Goal: Information Seeking & Learning: Learn about a topic

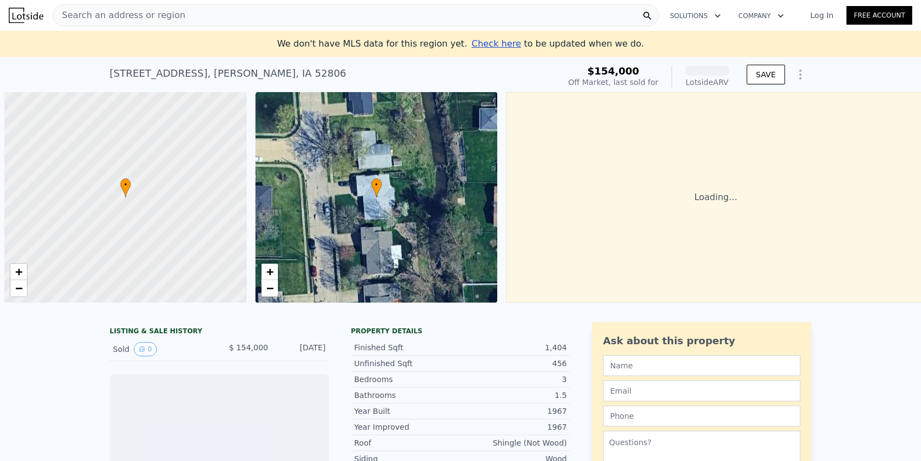
scroll to position [0, 4]
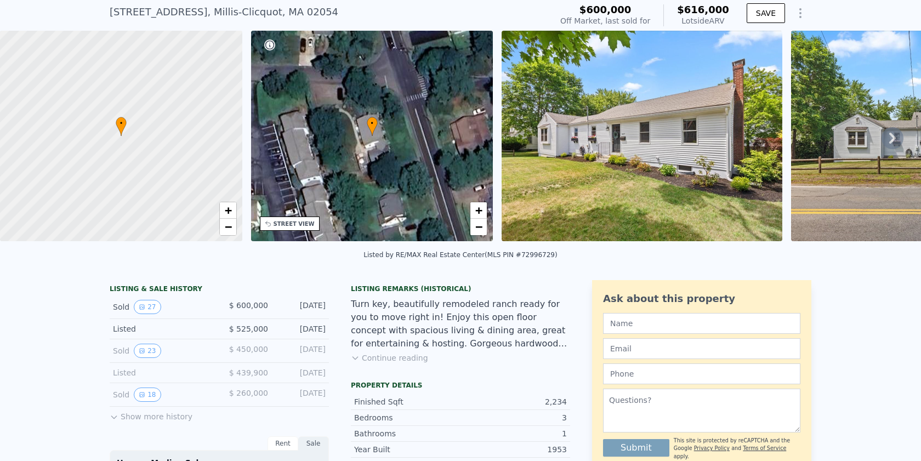
scroll to position [70, 0]
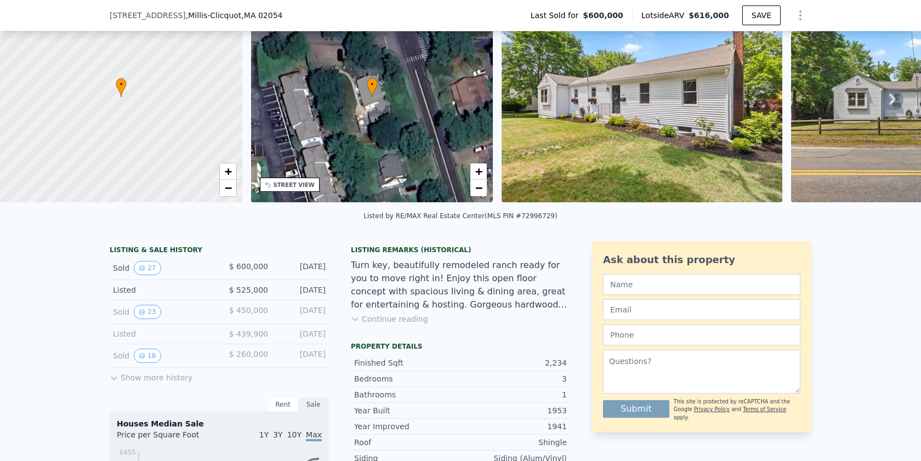
click at [358, 320] on icon at bounding box center [355, 319] width 9 height 9
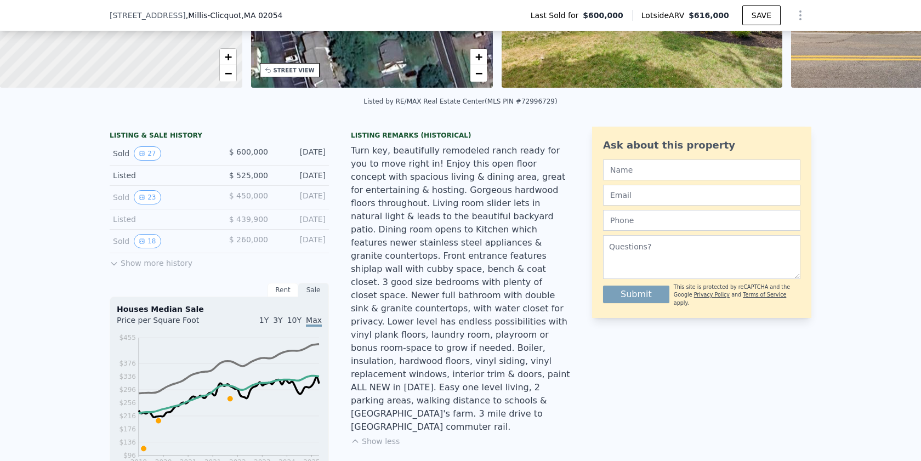
scroll to position [185, 0]
click at [440, 294] on div "Turn key, beautifully remodeled ranch ready for you to move right in! Enjoy thi…" at bounding box center [460, 289] width 219 height 290
click at [445, 279] on div "Turn key, beautifully remodeled ranch ready for you to move right in! Enjoy thi…" at bounding box center [460, 289] width 219 height 290
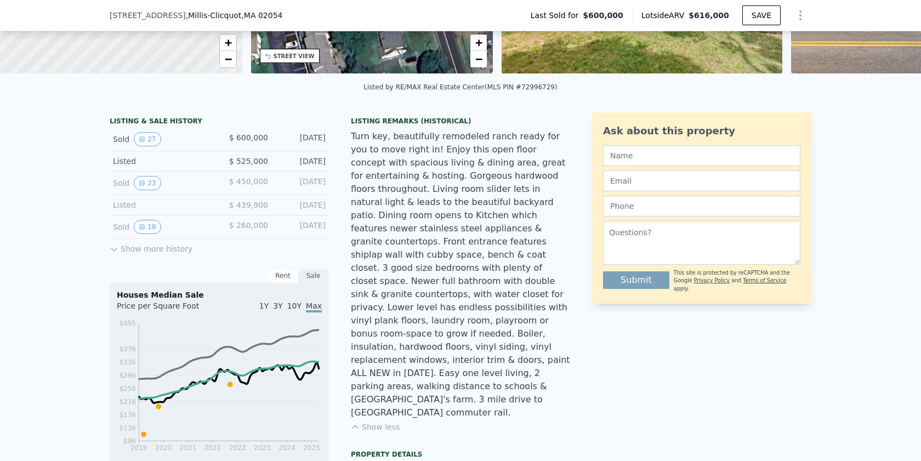
scroll to position [200, 0]
click at [443, 293] on div "Turn key, beautifully remodeled ranch ready for you to move right in! Enjoy thi…" at bounding box center [460, 274] width 219 height 290
click at [442, 303] on div "Turn key, beautifully remodeled ranch ready for you to move right in! Enjoy thi…" at bounding box center [460, 274] width 219 height 290
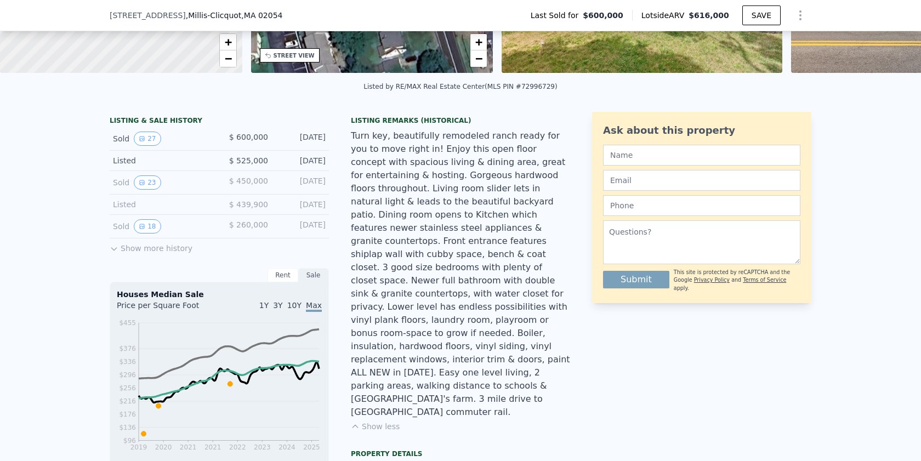
click at [442, 303] on div "Turn key, beautifully remodeled ranch ready for you to move right in! Enjoy thi…" at bounding box center [460, 274] width 219 height 290
click at [442, 328] on div "Turn key, beautifully remodeled ranch ready for you to move right in! Enjoy thi…" at bounding box center [460, 274] width 219 height 290
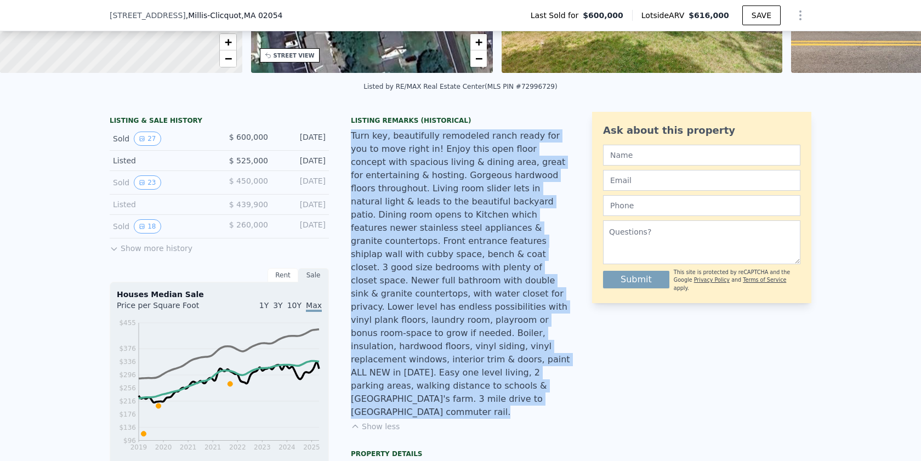
click at [442, 316] on div "Turn key, beautifully remodeled ranch ready for you to move right in! Enjoy thi…" at bounding box center [460, 274] width 219 height 290
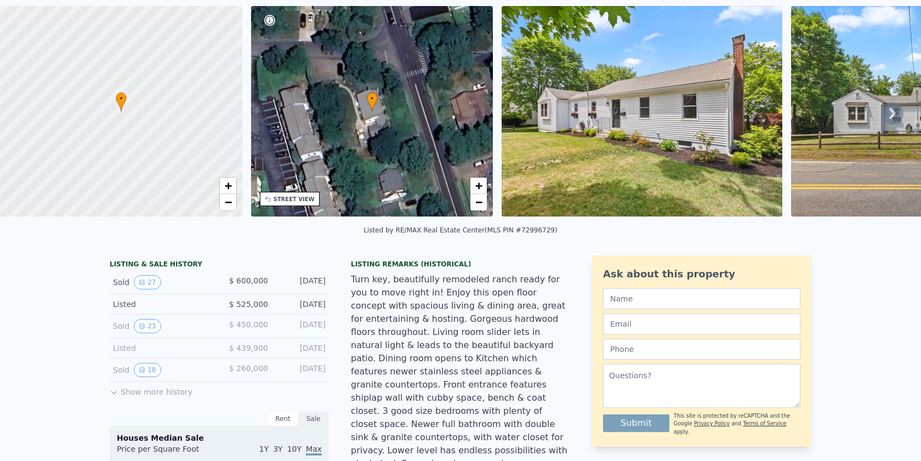
scroll to position [0, 0]
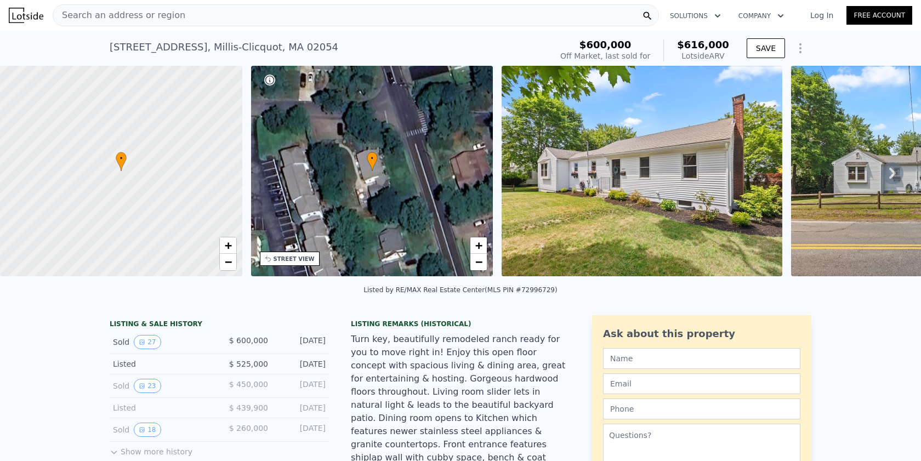
click at [891, 165] on icon at bounding box center [893, 173] width 22 height 22
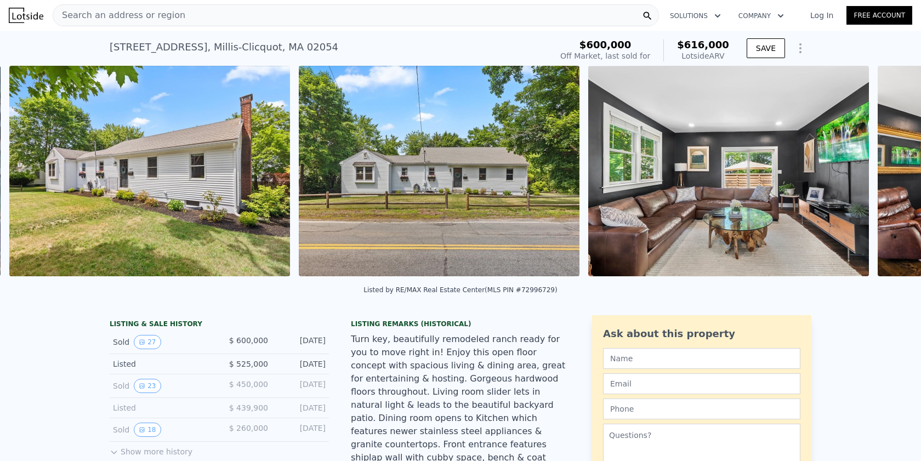
scroll to position [0, 502]
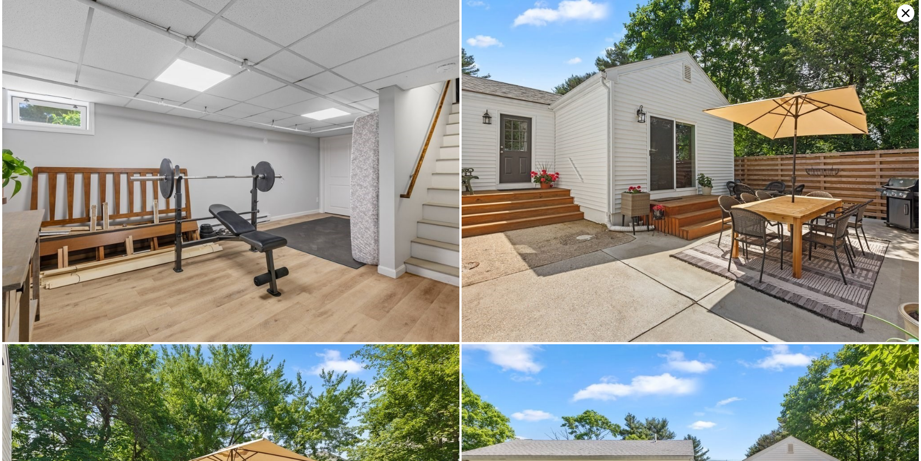
scroll to position [3797, 0]
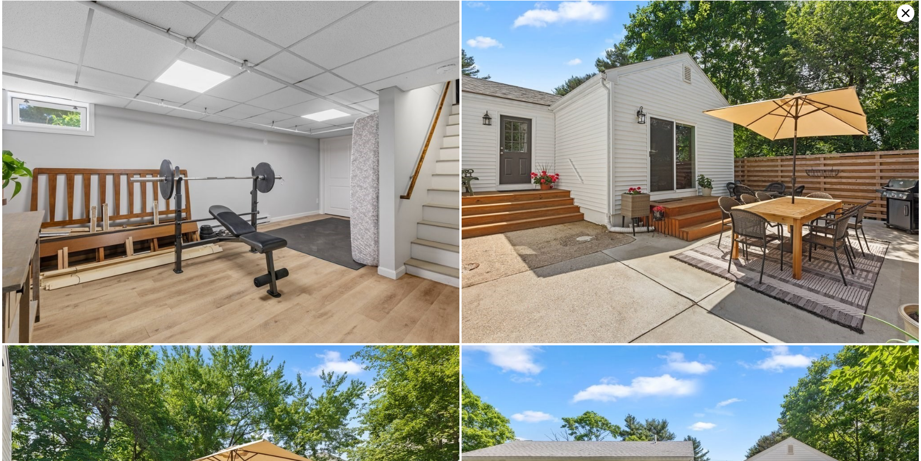
click at [909, 10] on icon at bounding box center [906, 13] width 8 height 8
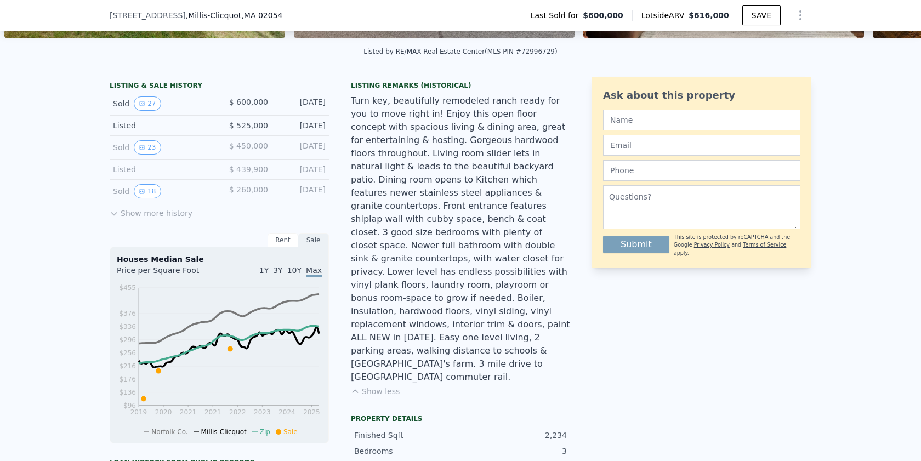
scroll to position [234, 0]
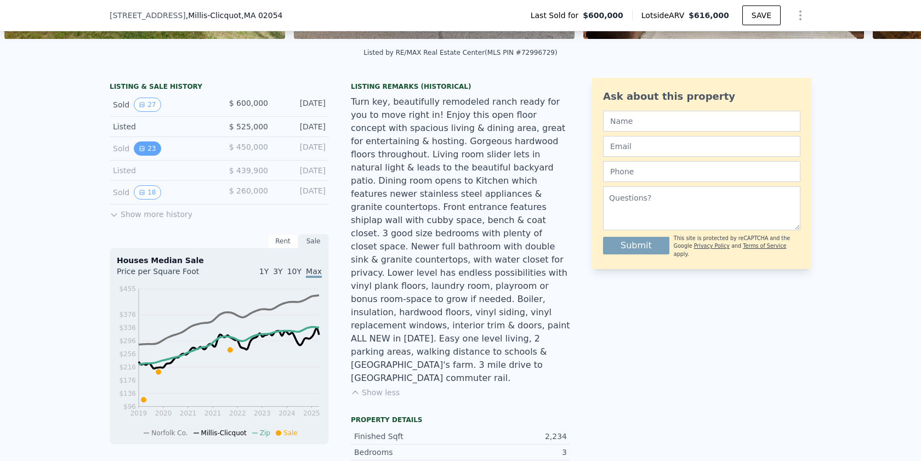
click at [154, 149] on button "23" at bounding box center [147, 148] width 27 height 14
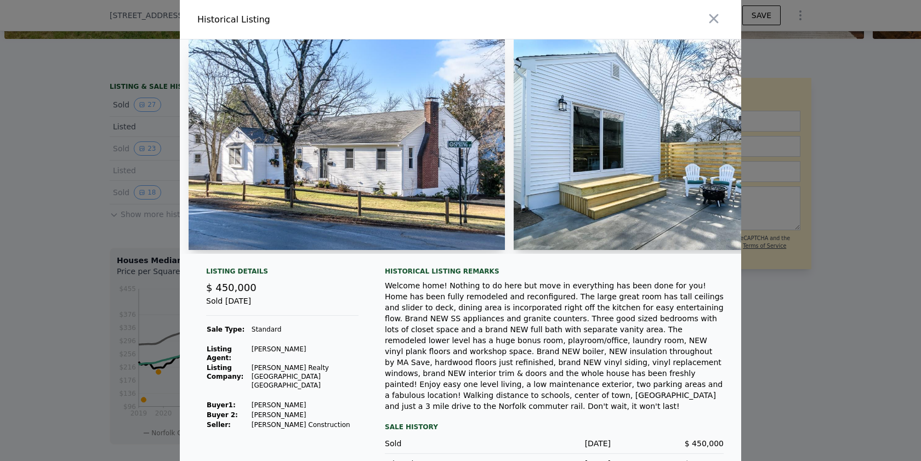
click at [377, 136] on img at bounding box center [347, 144] width 316 height 211
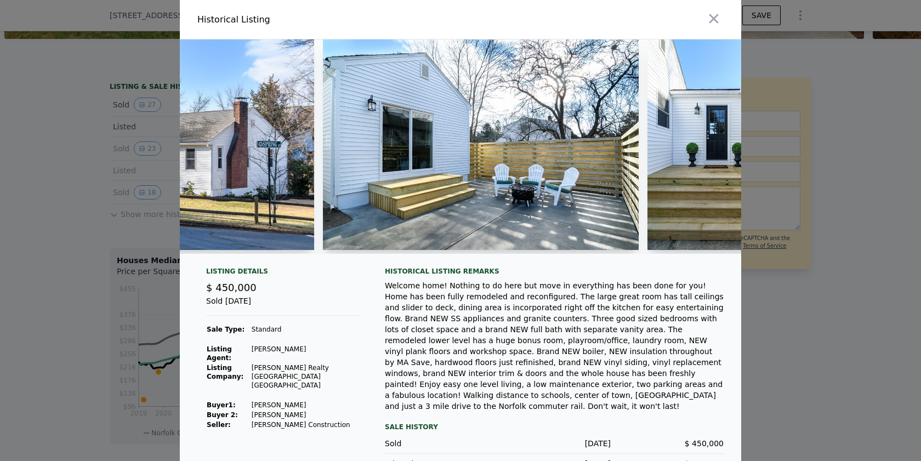
scroll to position [0, 194]
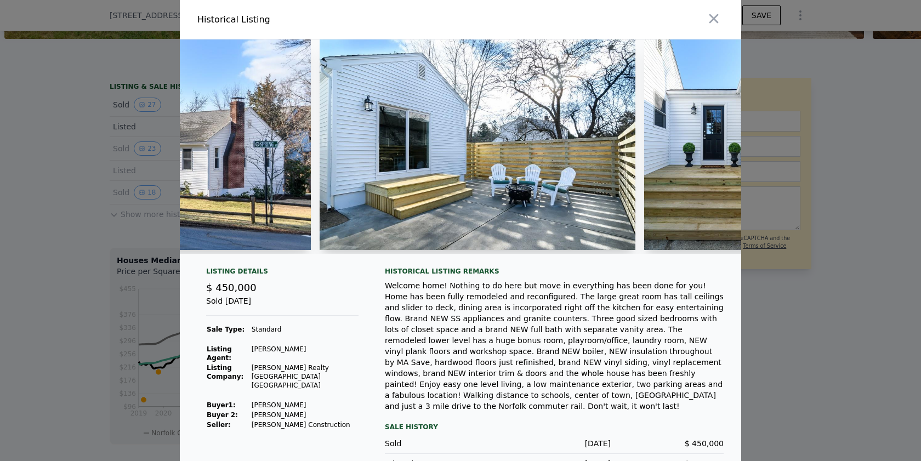
click at [529, 309] on div "Welcome home! Nothing to do here but move in everything has been done for you! …" at bounding box center [554, 346] width 339 height 132
click at [547, 291] on div "Welcome home! Nothing to do here but move in everything has been done for you! …" at bounding box center [554, 346] width 339 height 132
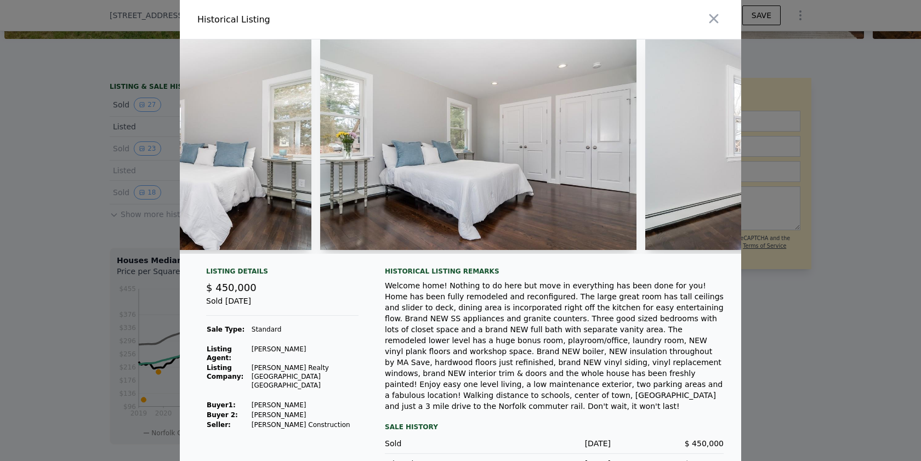
scroll to position [0, 3533]
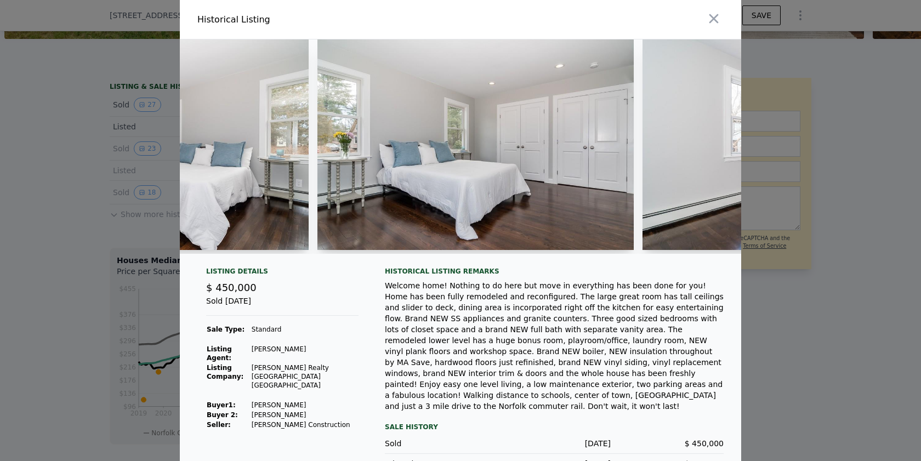
click at [49, 384] on div at bounding box center [460, 230] width 921 height 461
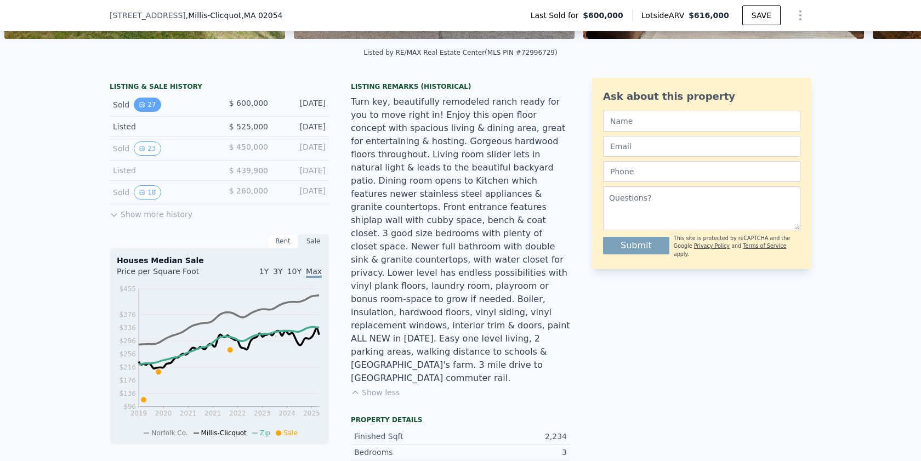
click at [145, 103] on button "27" at bounding box center [147, 105] width 27 height 14
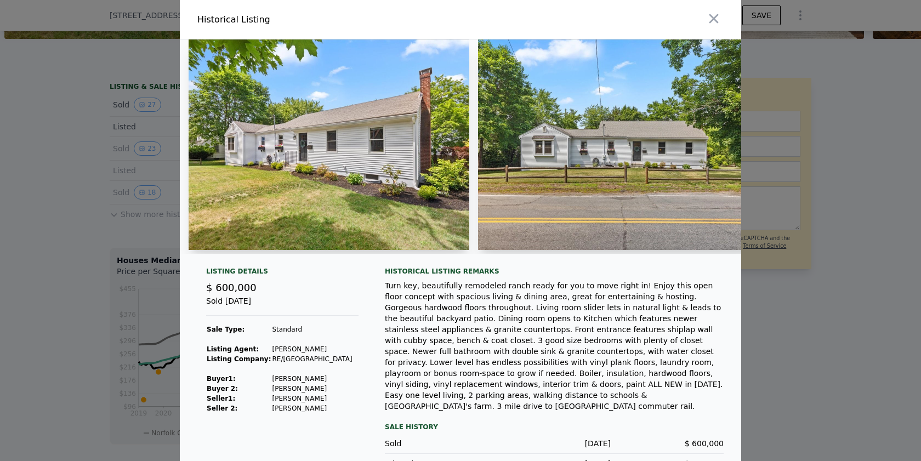
click at [714, 30] on div at bounding box center [603, 19] width 276 height 39
click at [713, 20] on icon "button" at bounding box center [713, 18] width 15 height 15
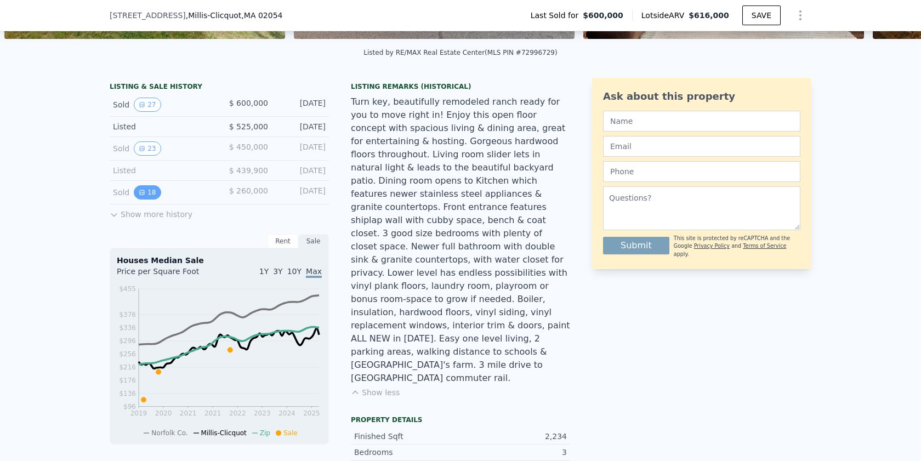
click at [141, 196] on button "18" at bounding box center [147, 192] width 27 height 14
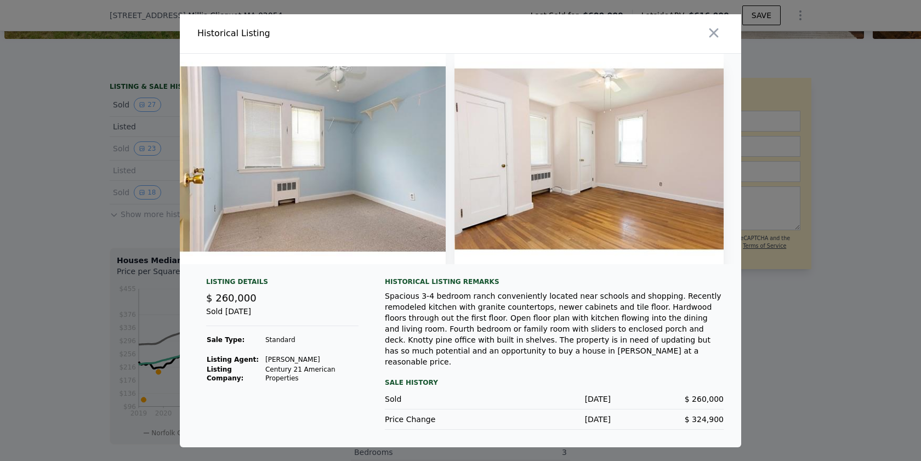
scroll to position [0, 4455]
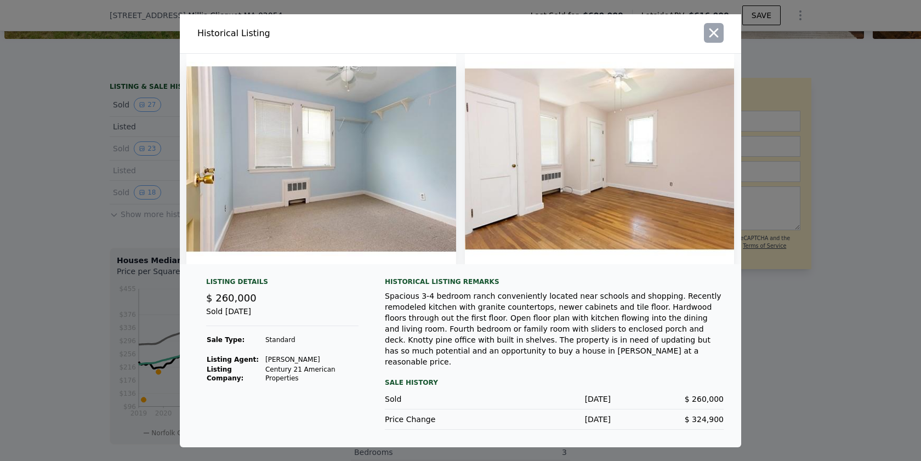
click at [708, 41] on icon "button" at bounding box center [713, 32] width 15 height 15
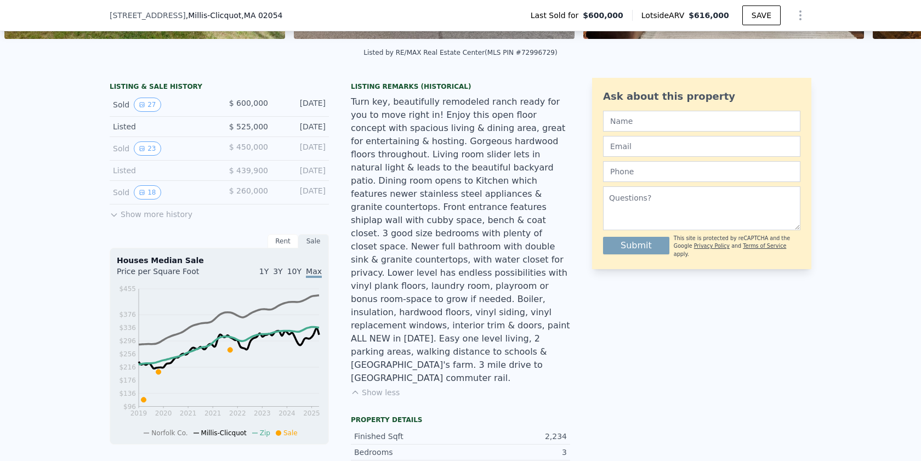
click at [120, 217] on button "Show more history" at bounding box center [151, 212] width 83 height 15
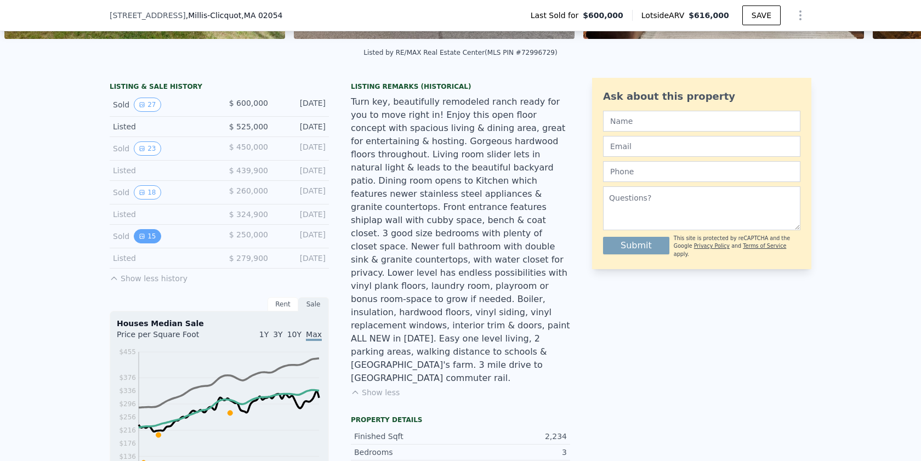
click at [151, 232] on button "15" at bounding box center [147, 236] width 27 height 14
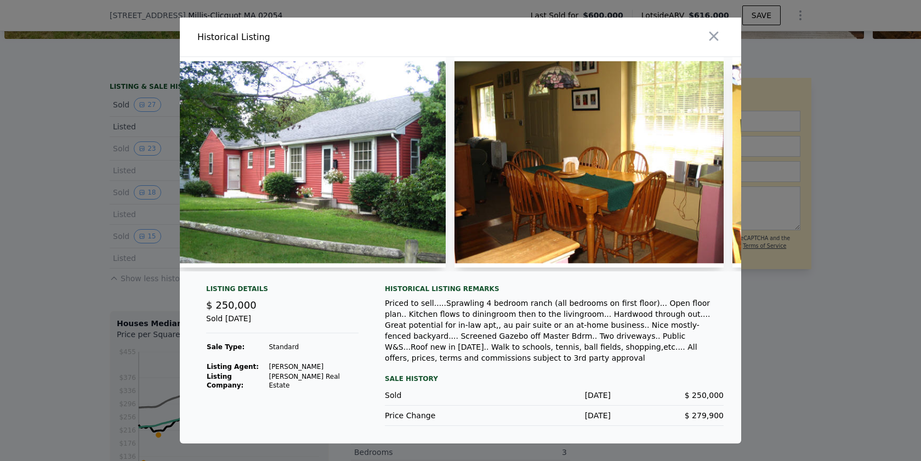
scroll to position [0, 14]
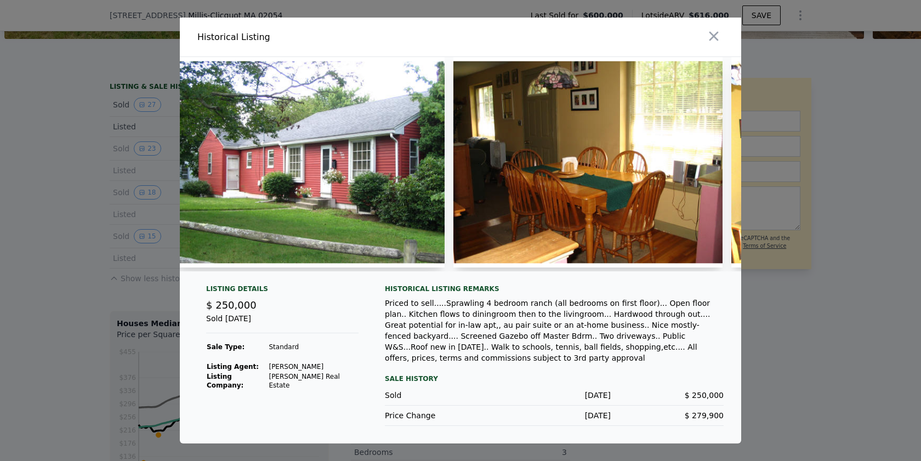
click at [389, 224] on img at bounding box center [310, 162] width 270 height 211
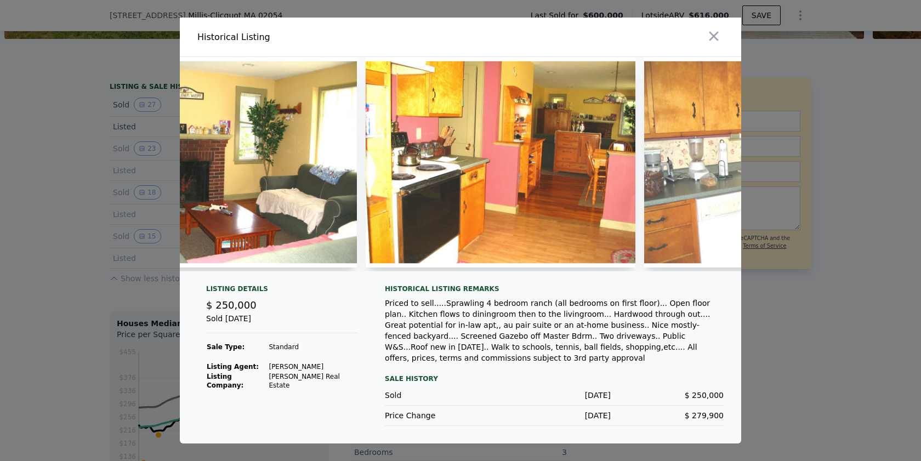
scroll to position [0, 1005]
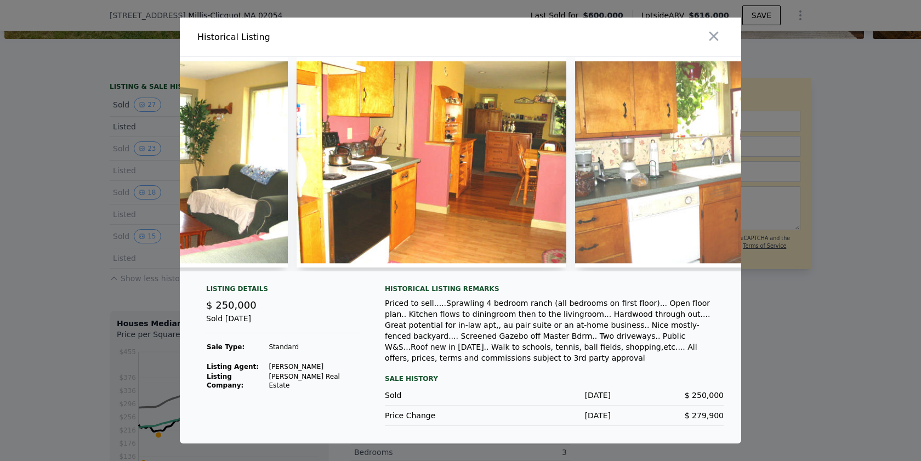
click at [466, 148] on img at bounding box center [432, 162] width 270 height 211
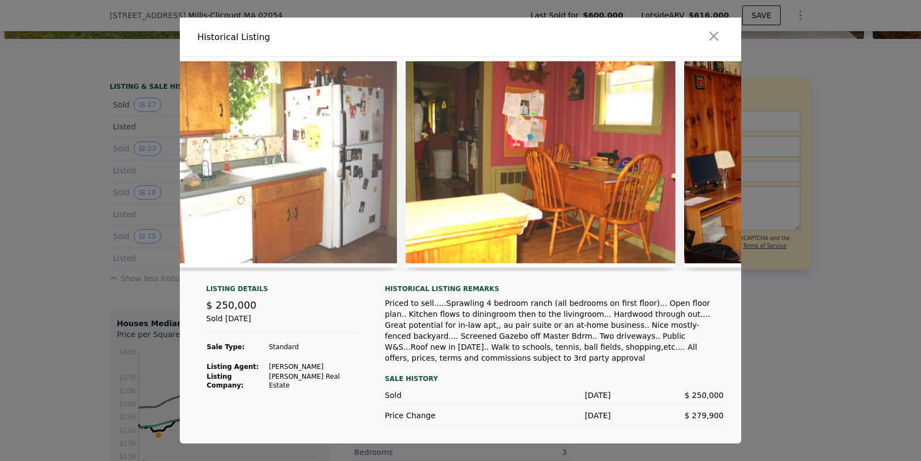
scroll to position [0, 1454]
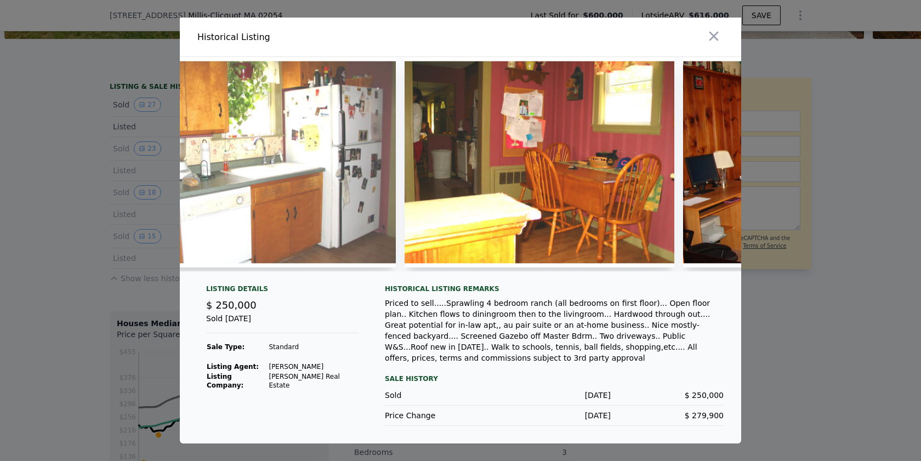
click at [466, 148] on img at bounding box center [540, 162] width 270 height 211
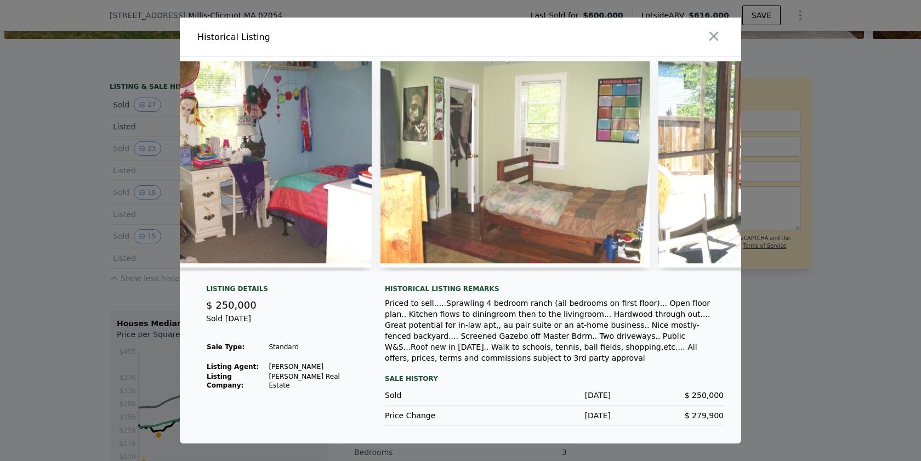
scroll to position [0, 2873]
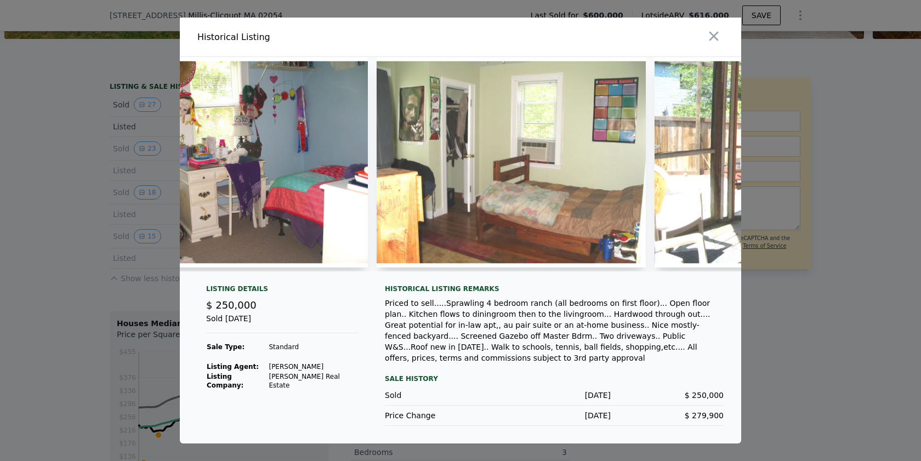
click at [615, 216] on img at bounding box center [512, 162] width 270 height 211
click at [577, 166] on img at bounding box center [512, 162] width 270 height 211
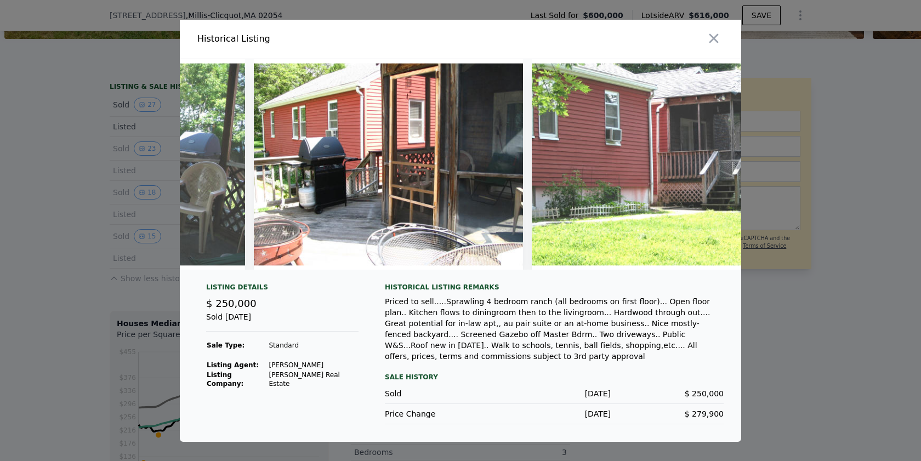
scroll to position [0, 3630]
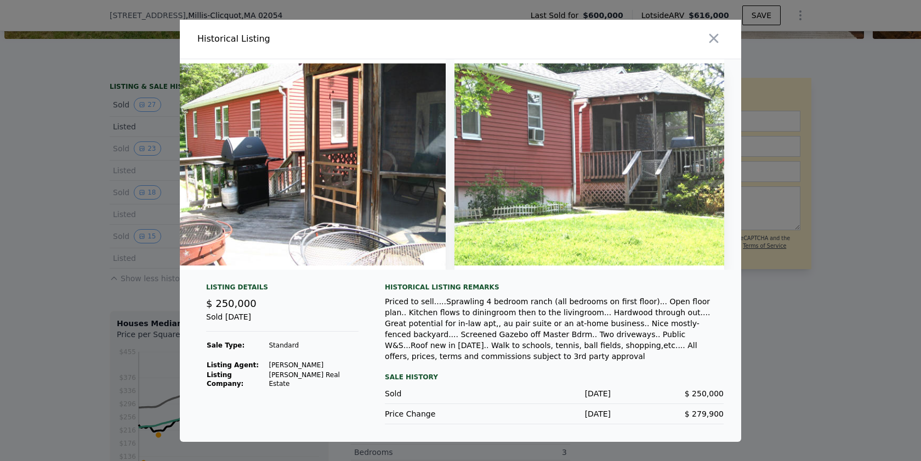
click at [581, 318] on div "Priced to sell.....Sprawling 4 bedroom ranch (all bedrooms on first floor)... O…" at bounding box center [554, 329] width 339 height 66
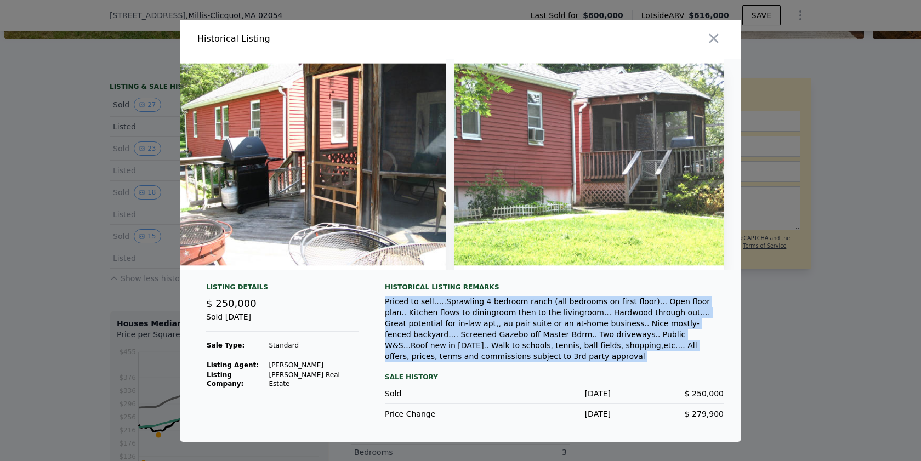
click at [581, 318] on div "Priced to sell.....Sprawling 4 bedroom ranch (all bedrooms on first floor)... O…" at bounding box center [554, 329] width 339 height 66
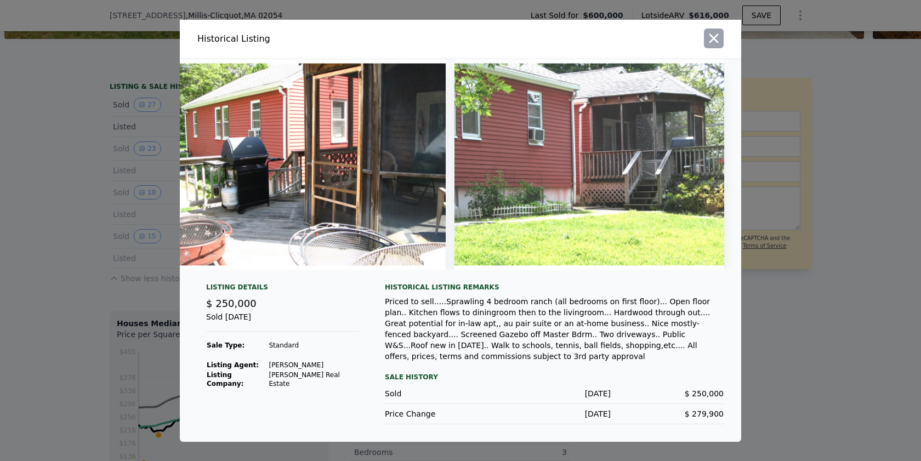
click at [712, 37] on icon "button" at bounding box center [714, 37] width 9 height 9
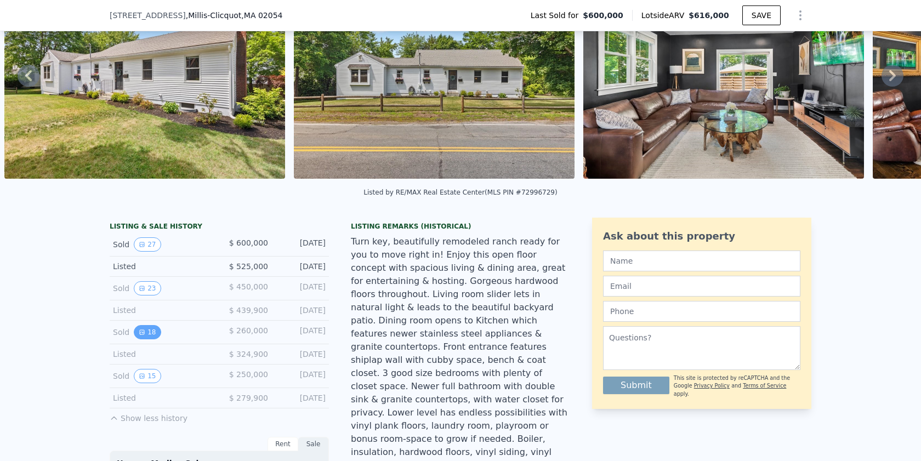
scroll to position [4, 0]
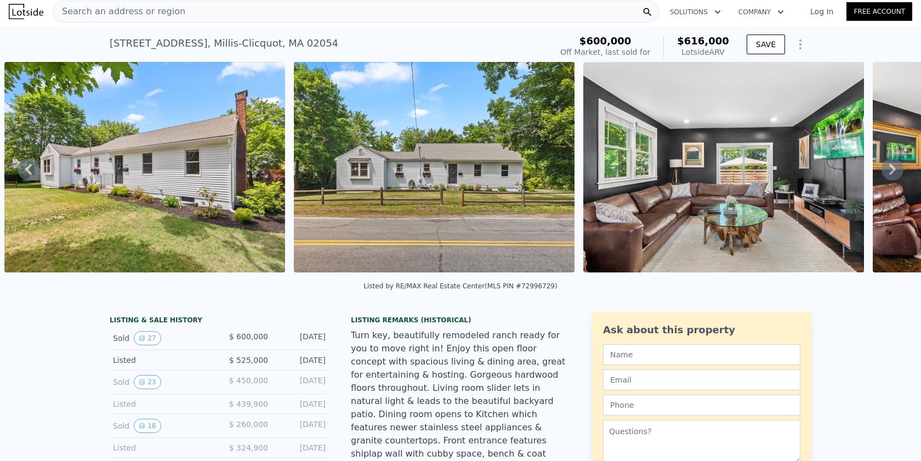
click at [161, 14] on span "Search an address or region" at bounding box center [119, 11] width 132 height 13
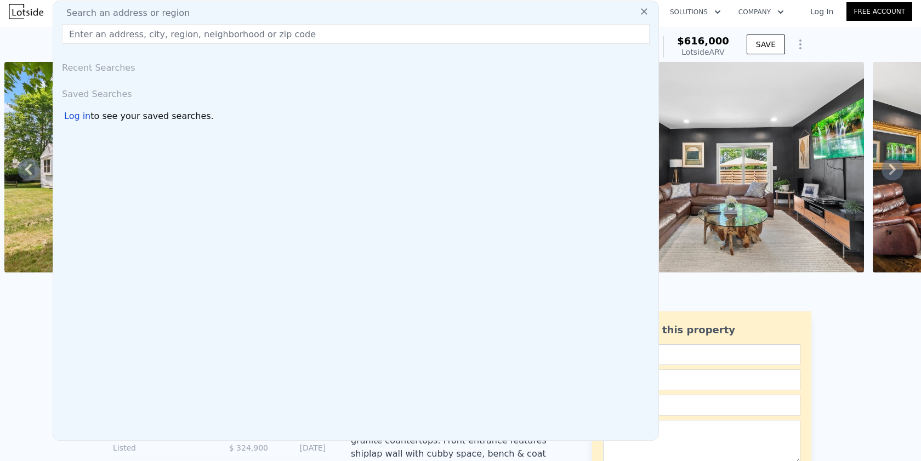
click at [152, 33] on input "text" at bounding box center [356, 34] width 588 height 20
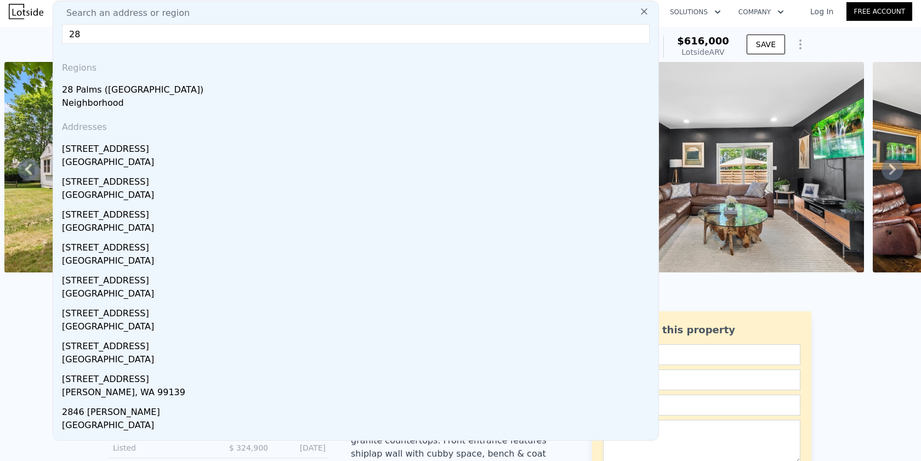
type input "2"
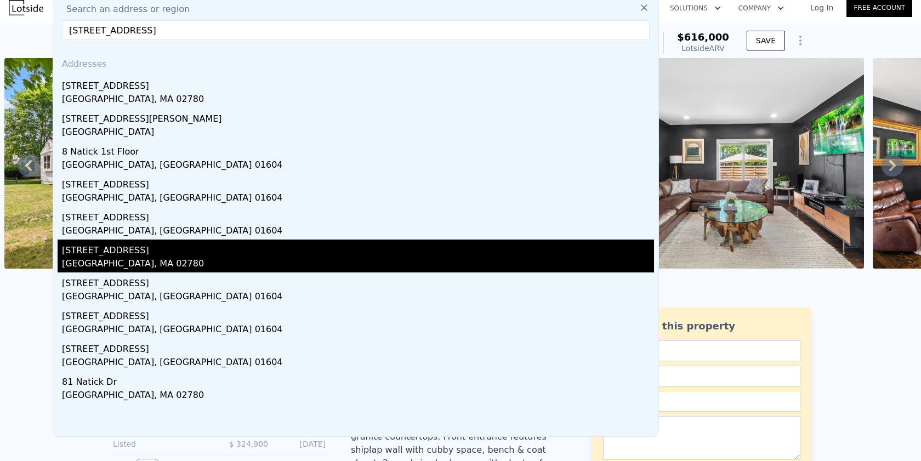
scroll to position [0, 0]
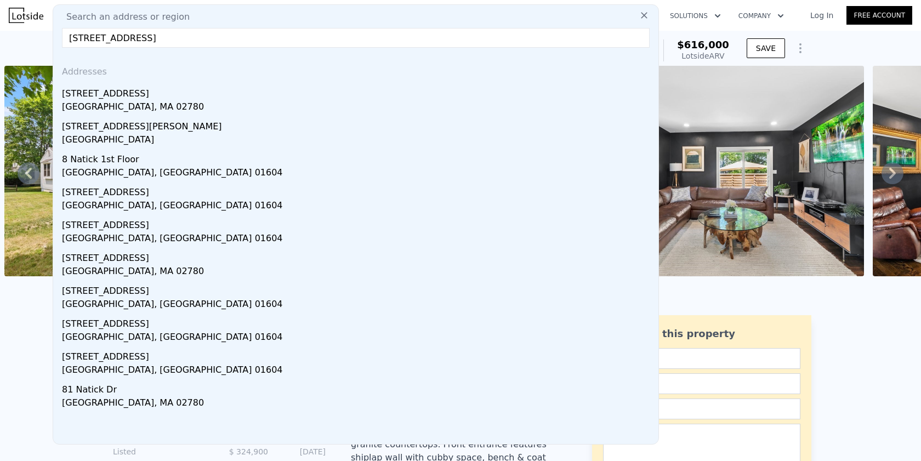
drag, startPoint x: 126, startPoint y: 36, endPoint x: 118, endPoint y: 38, distance: 8.4
click at [118, 38] on input "8 richmond rd natick ma" at bounding box center [356, 38] width 588 height 20
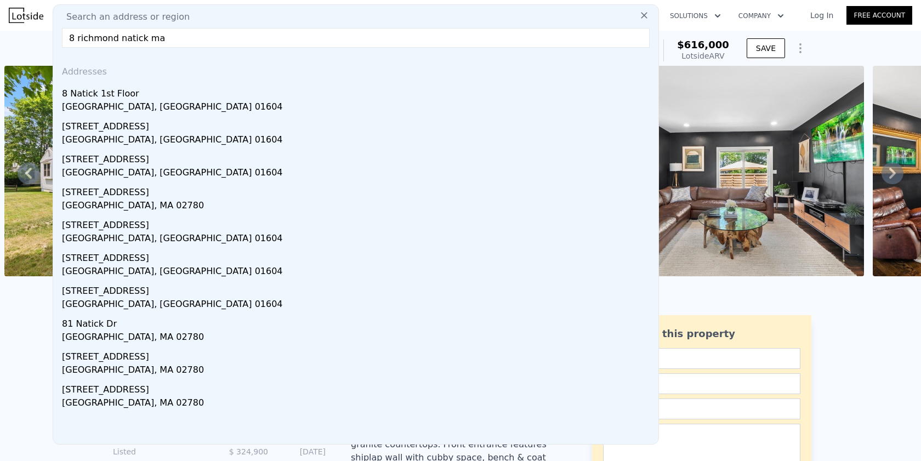
drag, startPoint x: 178, startPoint y: 33, endPoint x: 118, endPoint y: 39, distance: 60.1
click at [118, 39] on input "8 richmond natick ma" at bounding box center [356, 38] width 588 height 20
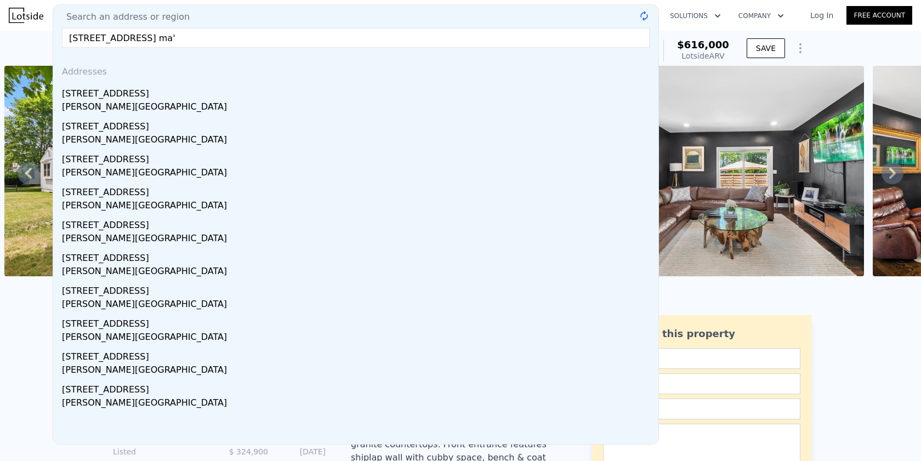
type input "8 richmond rd, natick ma"
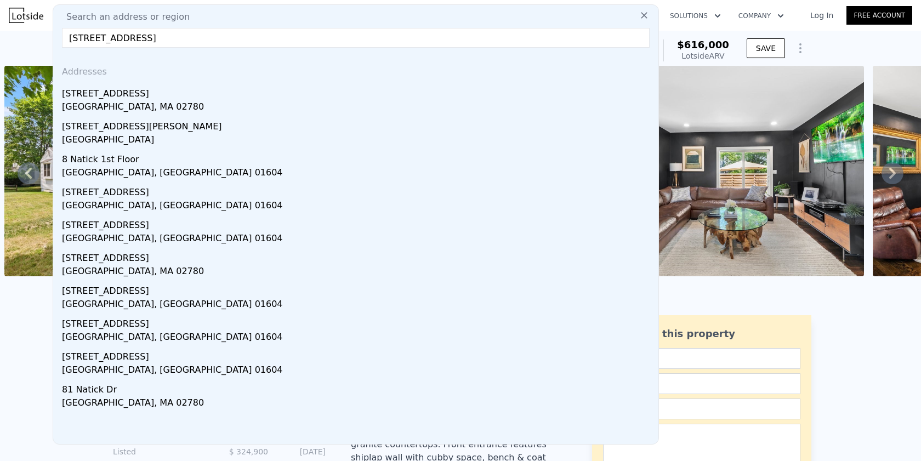
click at [273, 35] on input "8 richmond rd, natick ma" at bounding box center [356, 38] width 588 height 20
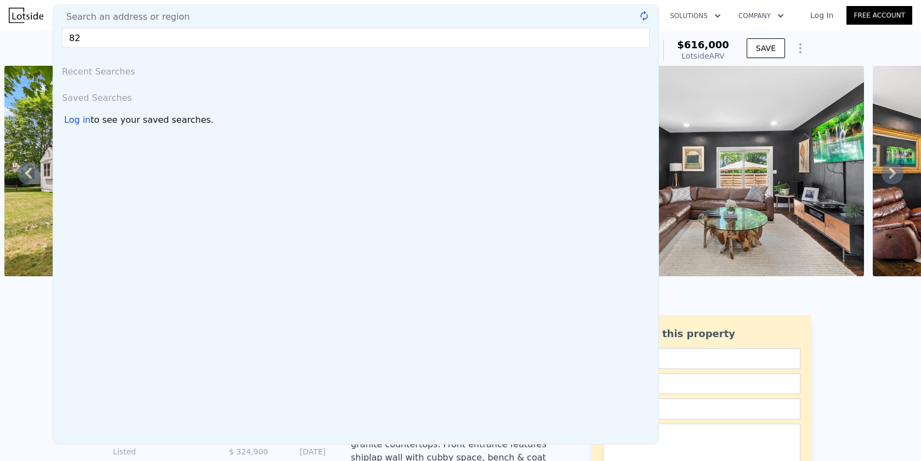
type input "8"
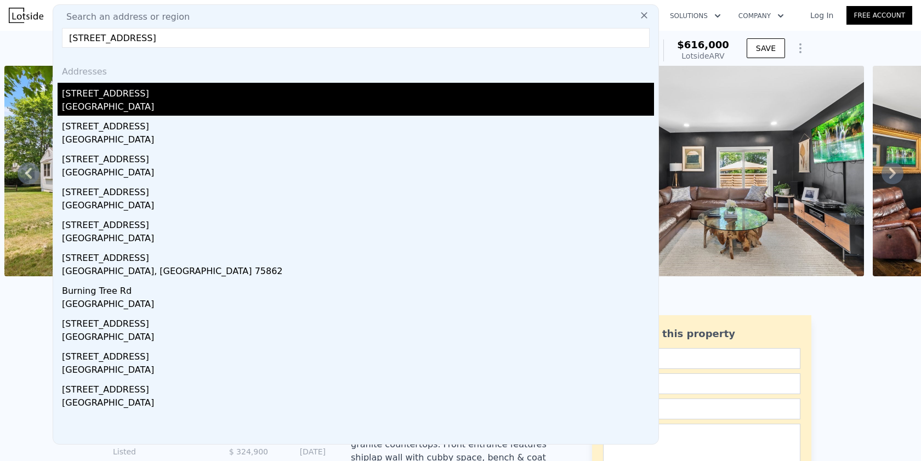
type input "28 burning tree rd"
click at [132, 104] on div "Middlesex County, MA 01760" at bounding box center [358, 107] width 592 height 15
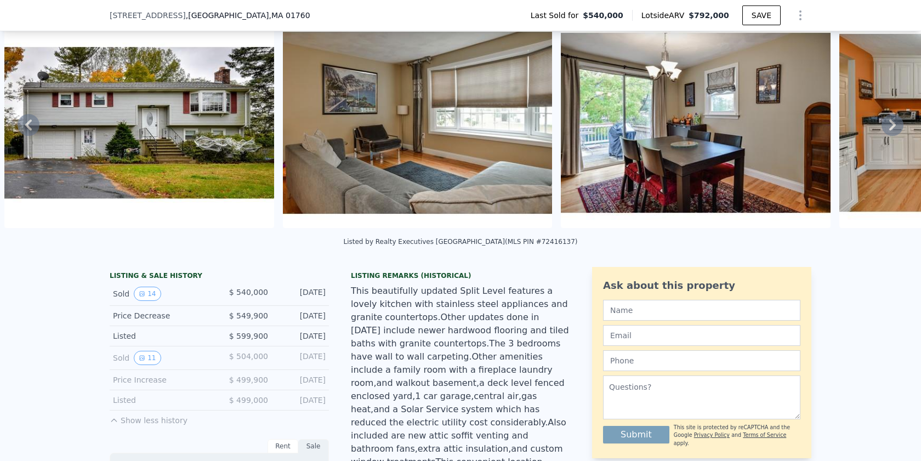
scroll to position [74, 0]
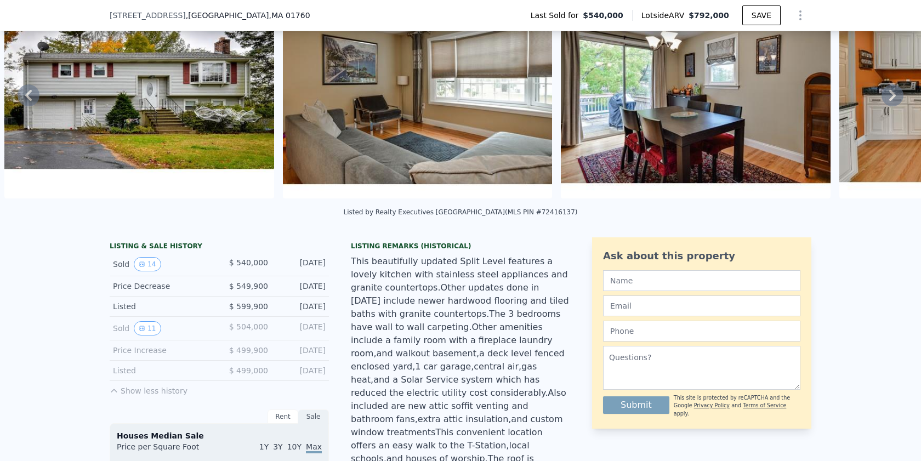
click at [113, 389] on icon at bounding box center [113, 390] width 5 height 3
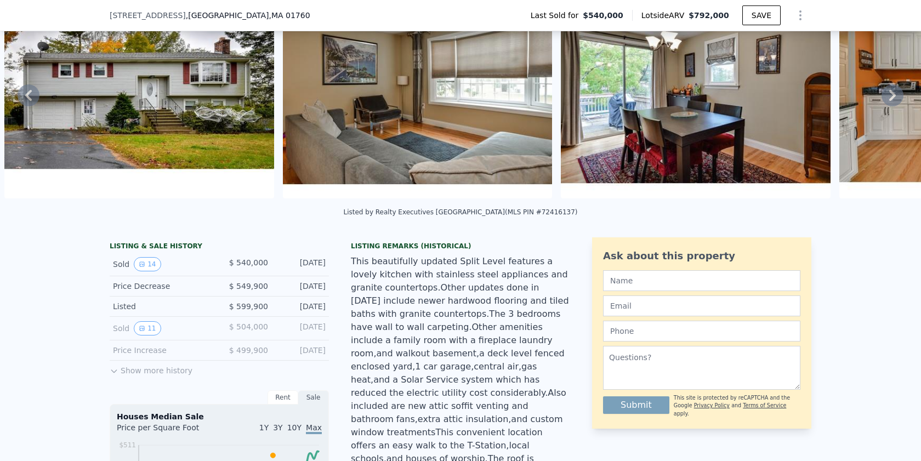
click at [138, 369] on button "Show more history" at bounding box center [151, 368] width 83 height 15
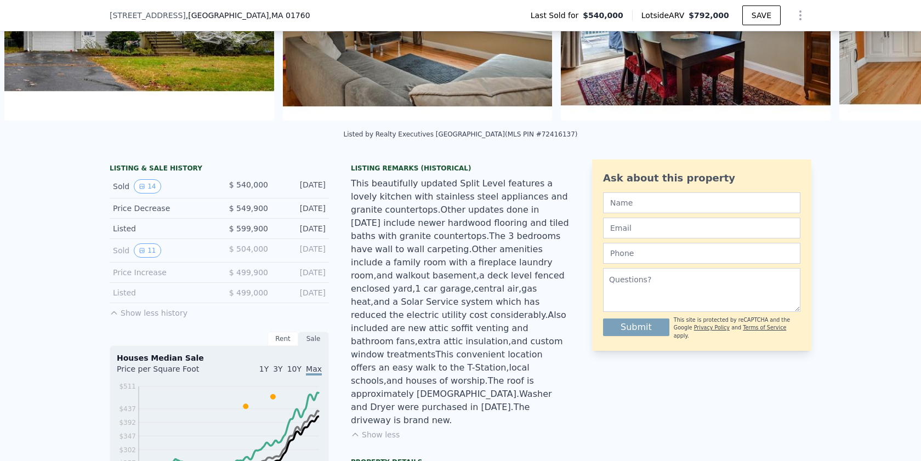
scroll to position [153, 0]
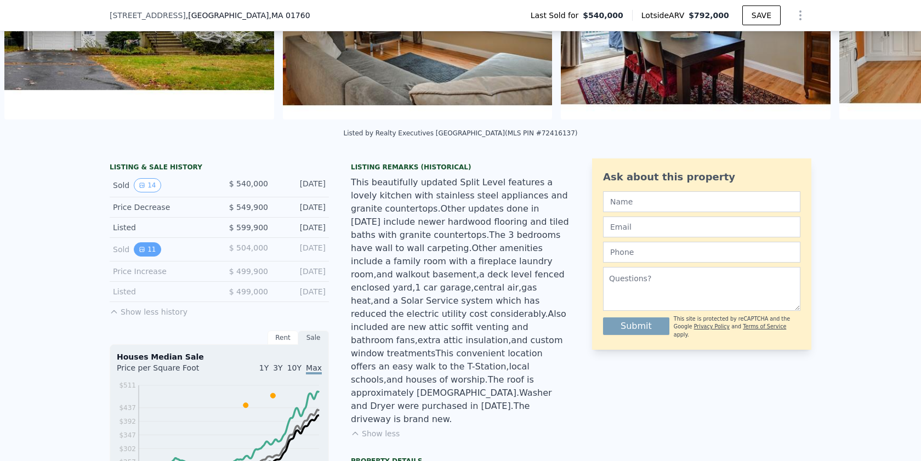
click at [141, 247] on icon "View historical data" at bounding box center [142, 249] width 4 height 4
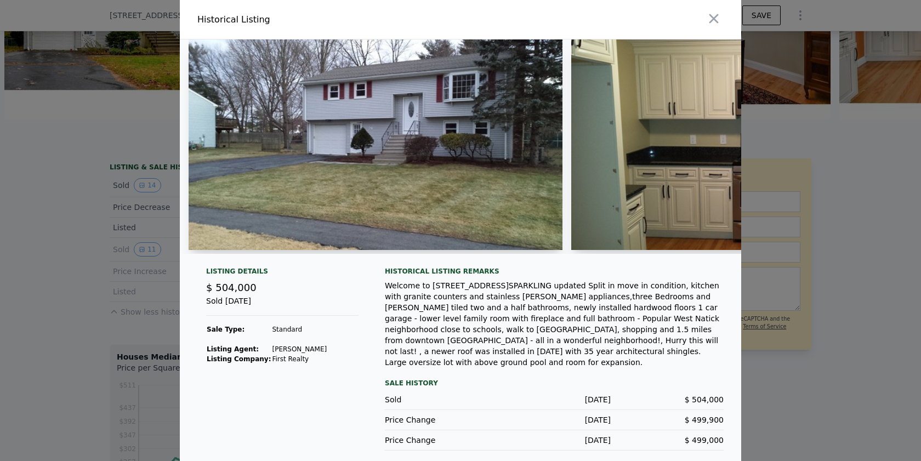
click at [384, 140] on img at bounding box center [376, 144] width 374 height 211
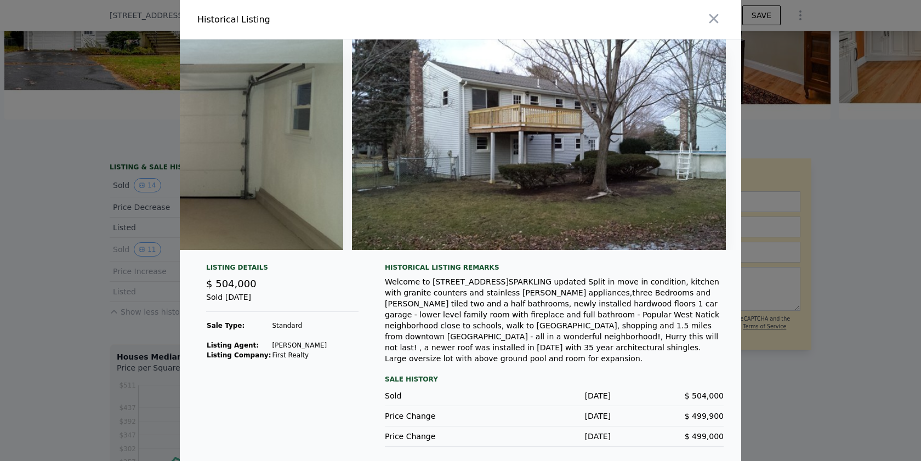
scroll to position [0, 3268]
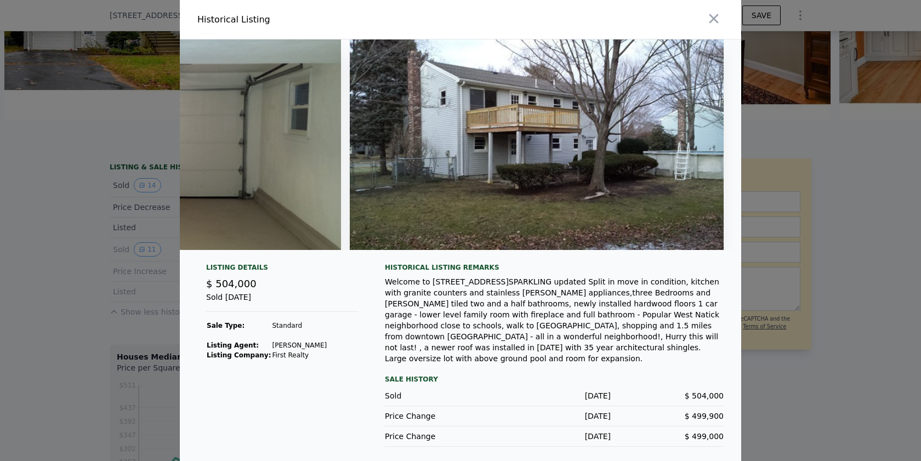
click at [78, 336] on div at bounding box center [460, 230] width 921 height 461
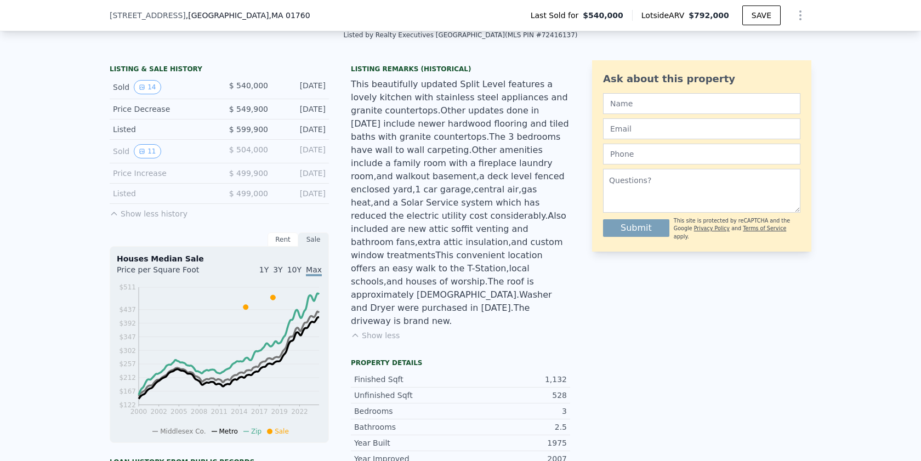
scroll to position [252, 0]
click at [154, 89] on button "14" at bounding box center [147, 87] width 27 height 14
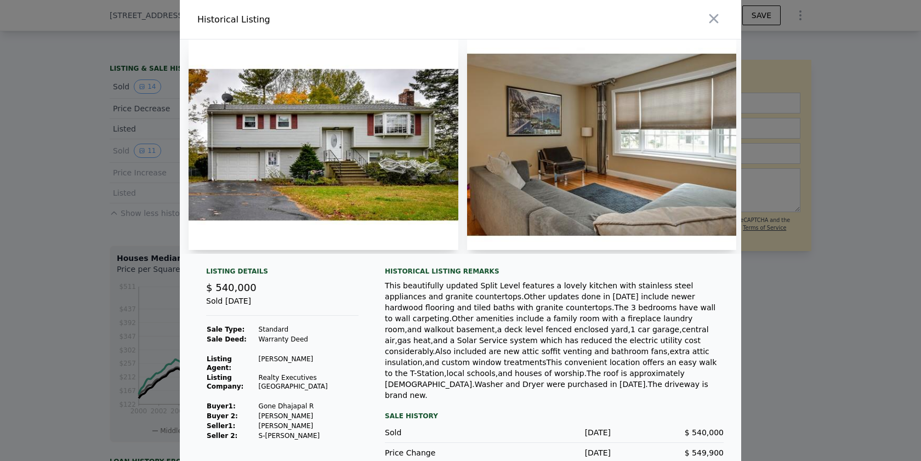
click at [272, 160] on img at bounding box center [324, 144] width 270 height 211
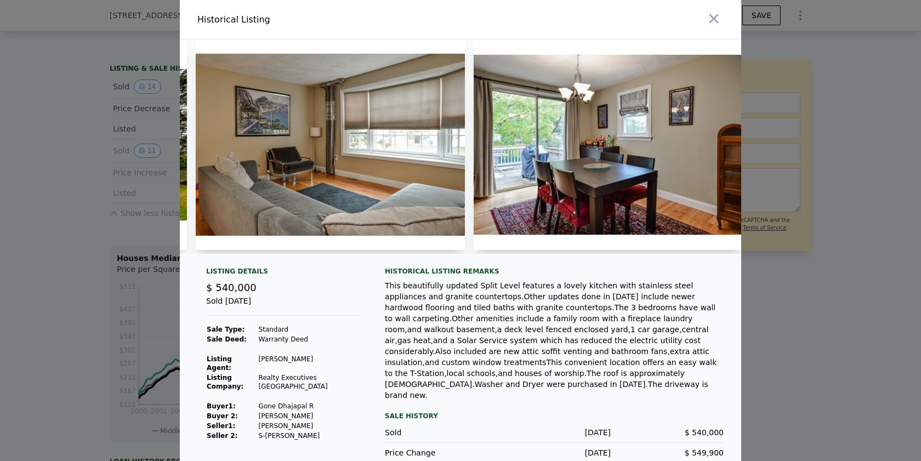
scroll to position [0, 294]
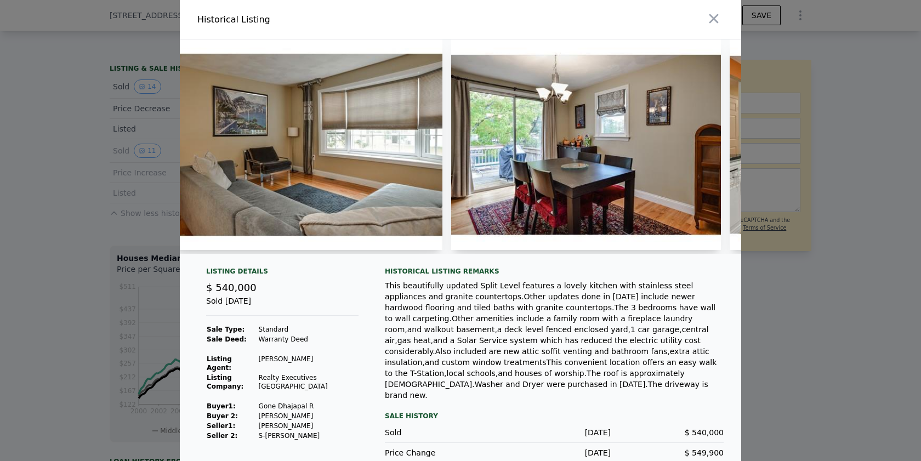
click at [272, 160] on img at bounding box center [308, 144] width 270 height 211
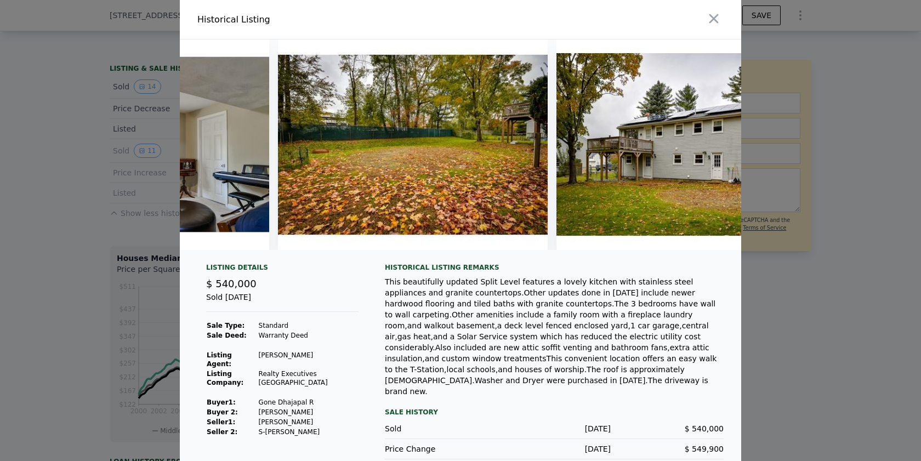
scroll to position [0, 3352]
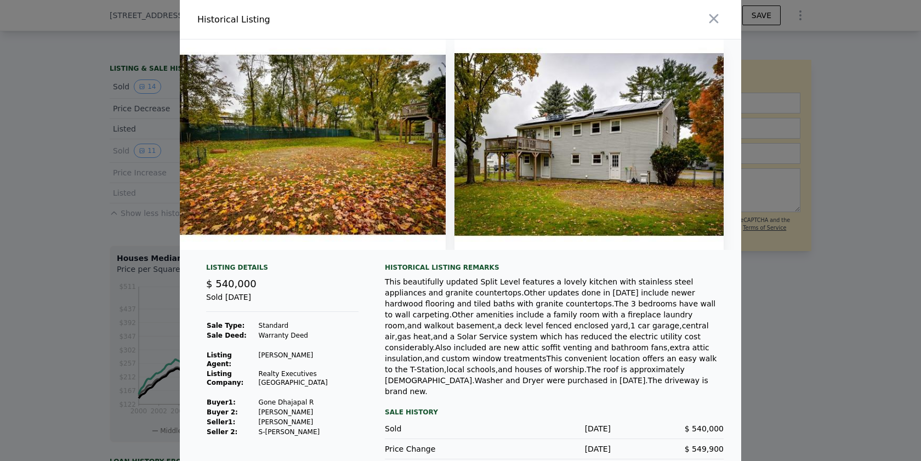
click at [565, 369] on div "This beautifully updated Split Level features a lovely kitchen with stainless s…" at bounding box center [554, 336] width 339 height 121
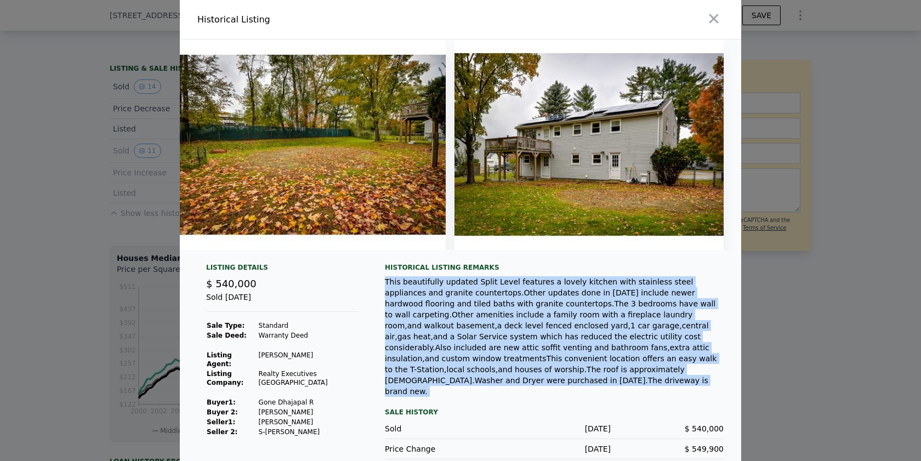
click at [570, 307] on div "This beautifully updated Split Level features a lovely kitchen with stainless s…" at bounding box center [554, 336] width 339 height 121
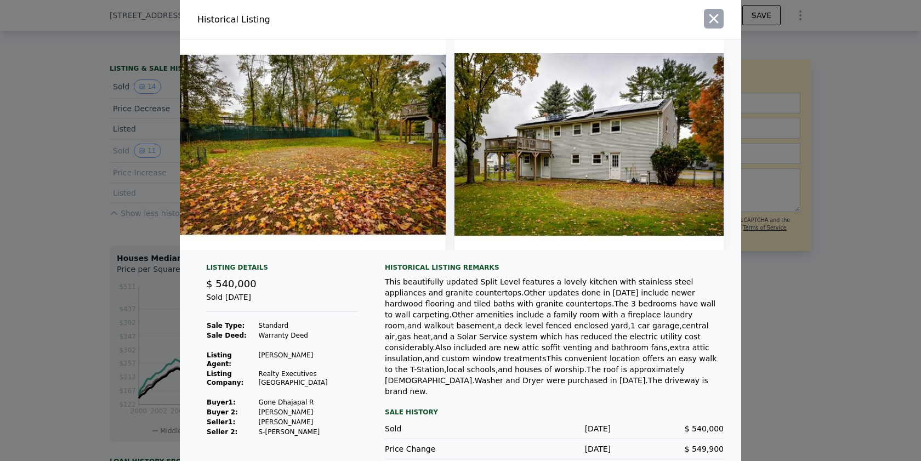
click at [709, 25] on icon "button" at bounding box center [713, 18] width 15 height 15
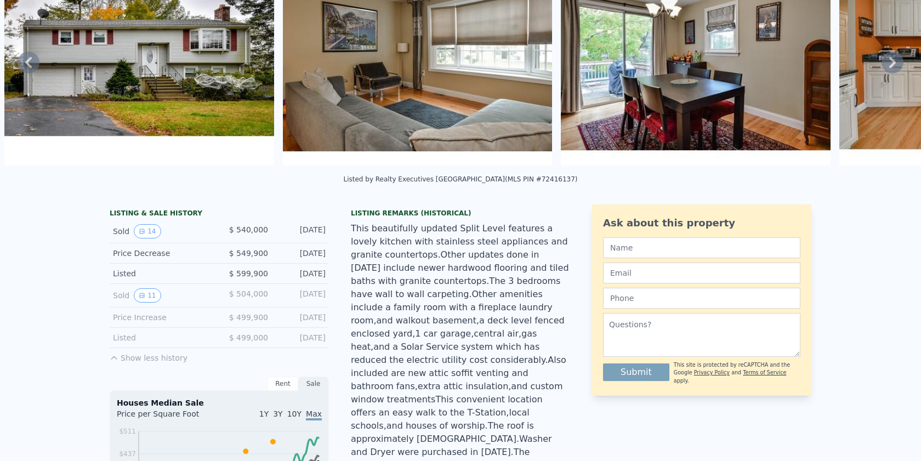
scroll to position [0, 0]
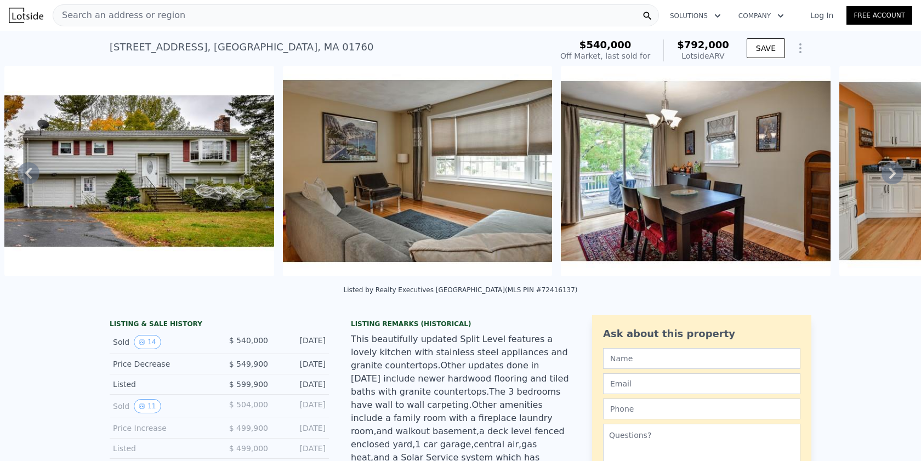
click at [201, 10] on div "Search an address or region" at bounding box center [356, 15] width 607 height 22
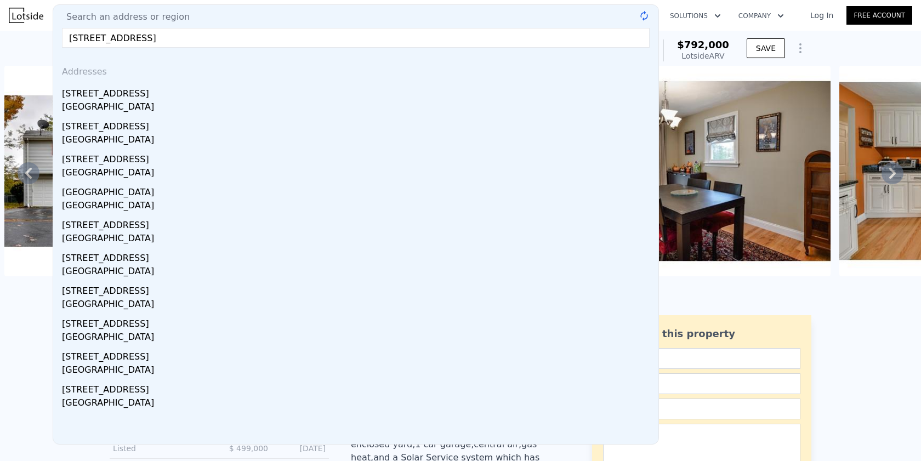
type input "9 hill street natick"
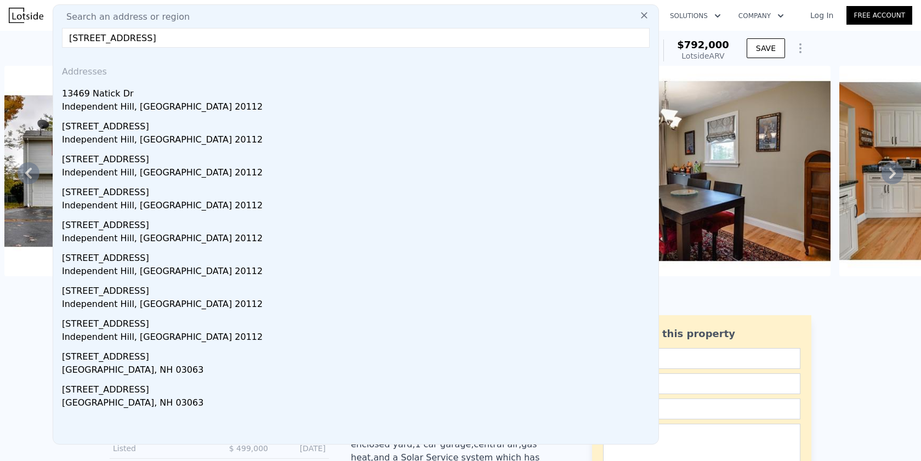
click at [111, 39] on input "9 hill street natick" at bounding box center [356, 38] width 588 height 20
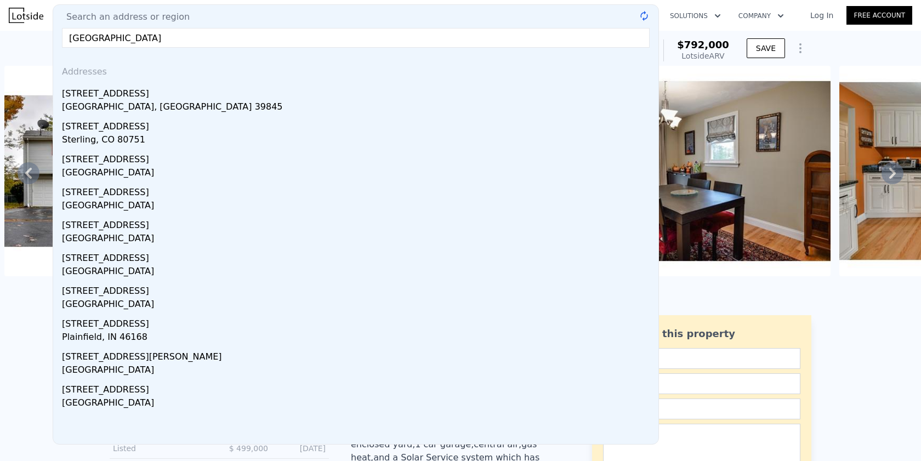
type input "327 plain street mill"
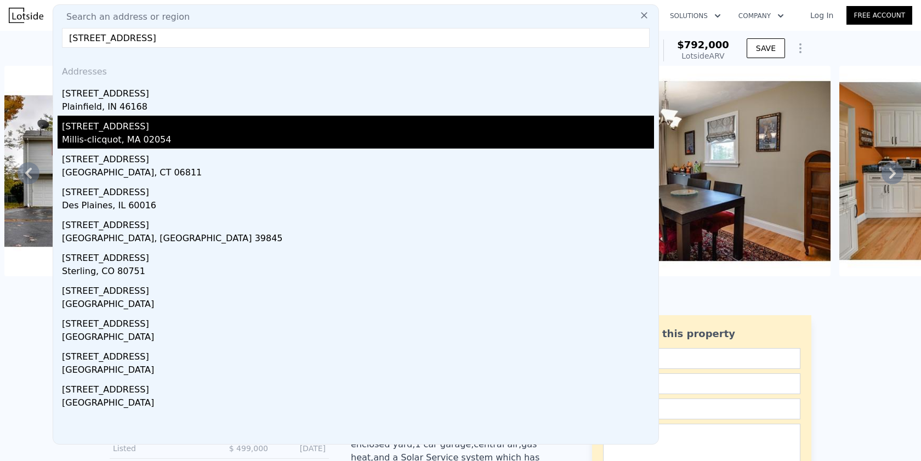
click at [89, 139] on div "Millis-clicquot, MA 02054" at bounding box center [358, 140] width 592 height 15
type input "3"
type input "7"
type input "1.5"
type input "3"
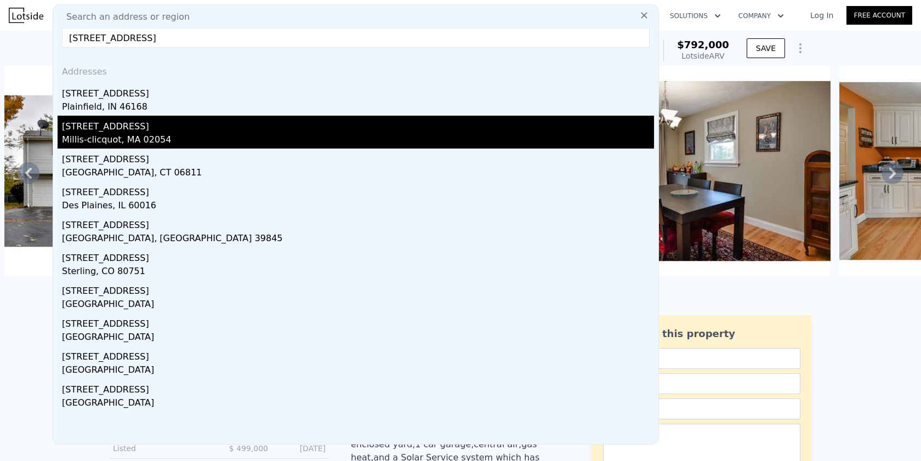
type input "1620"
type input "2944"
type input "14375"
type input "25700"
type input "$ 616,000"
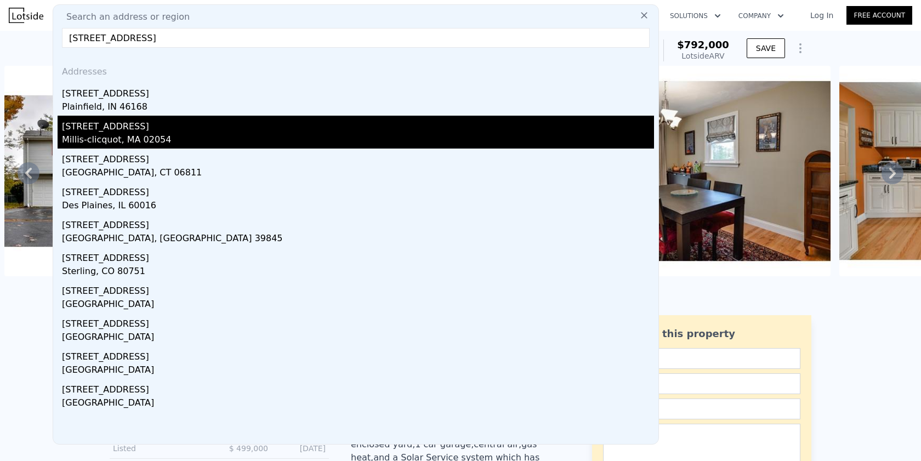
type input "6"
type input "-$ 68,212"
